Goal: Find specific page/section: Find specific page/section

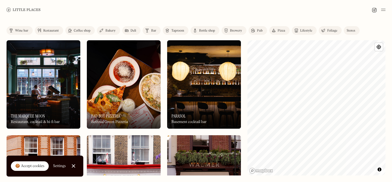
click at [260, 32] on div "Pub" at bounding box center [260, 30] width 6 height 3
